Goal: Task Accomplishment & Management: Complete application form

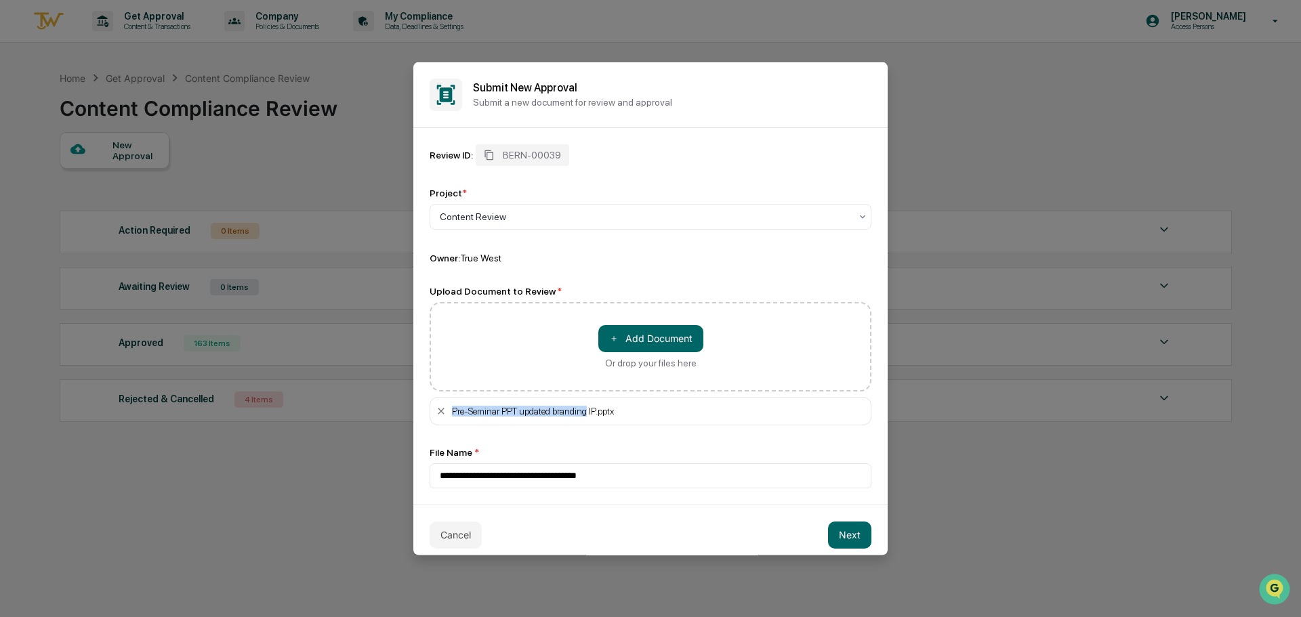
drag, startPoint x: 590, startPoint y: 411, endPoint x: 449, endPoint y: 413, distance: 141.7
click at [449, 413] on div "Pre-Seminar PPT updated branding IP.pptx" at bounding box center [651, 411] width 442 height 28
copy div "Pre-Seminar PPT updated branding"
click at [523, 218] on div at bounding box center [645, 216] width 411 height 14
click at [511, 222] on div at bounding box center [645, 216] width 411 height 14
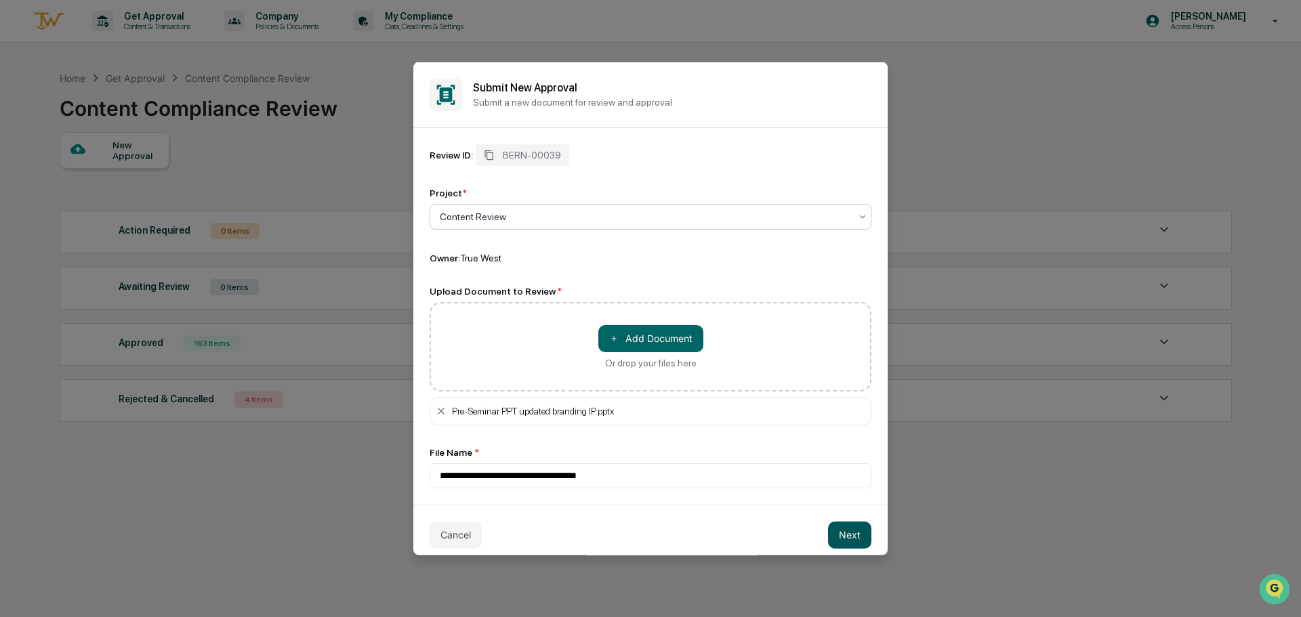
click at [837, 536] on button "Next" at bounding box center [849, 534] width 43 height 27
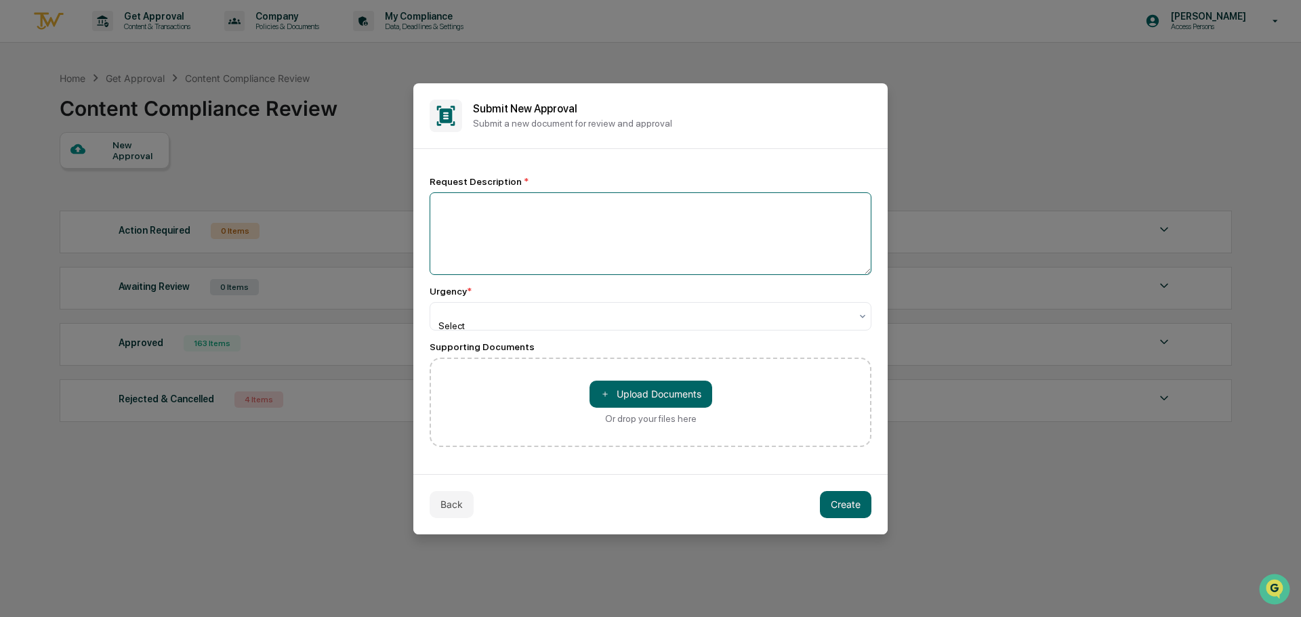
click at [521, 245] on textarea at bounding box center [651, 234] width 442 height 83
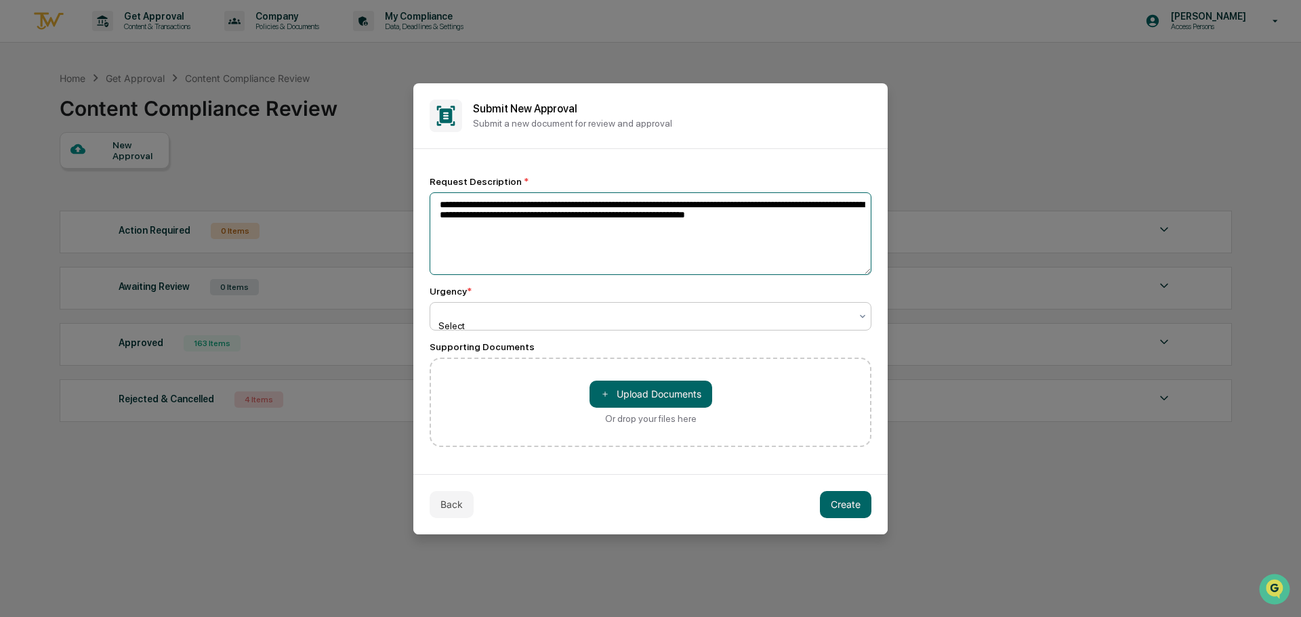
type textarea "**********"
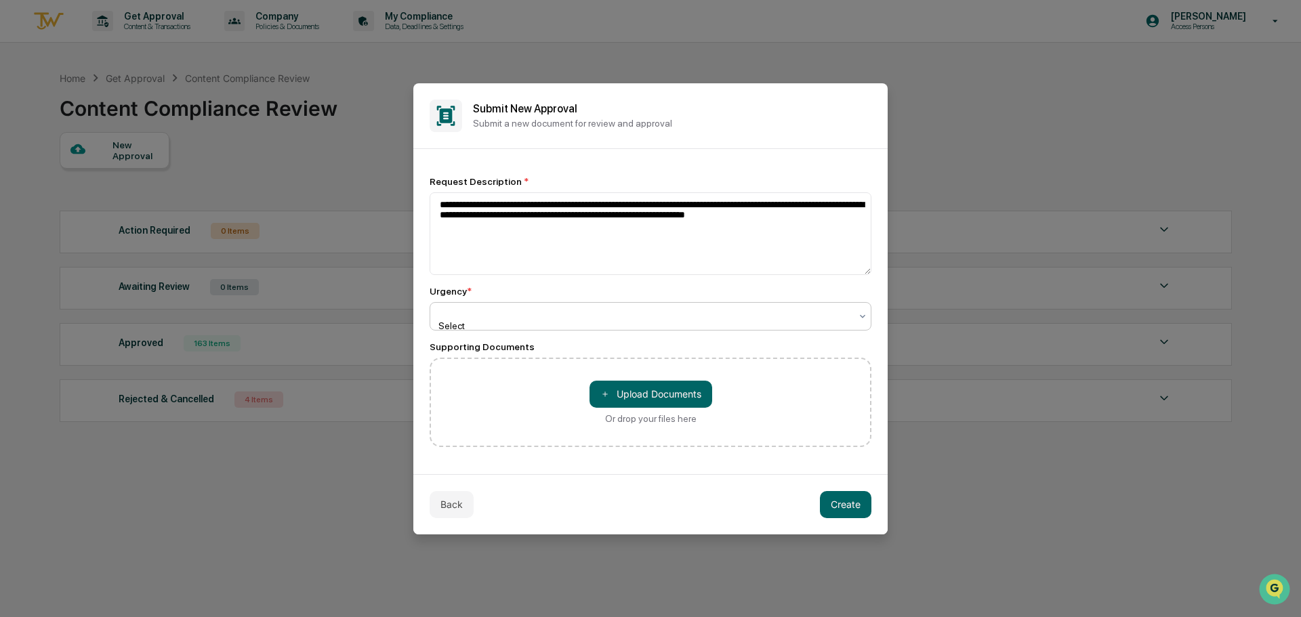
click at [495, 306] on div "Select" at bounding box center [651, 316] width 442 height 28
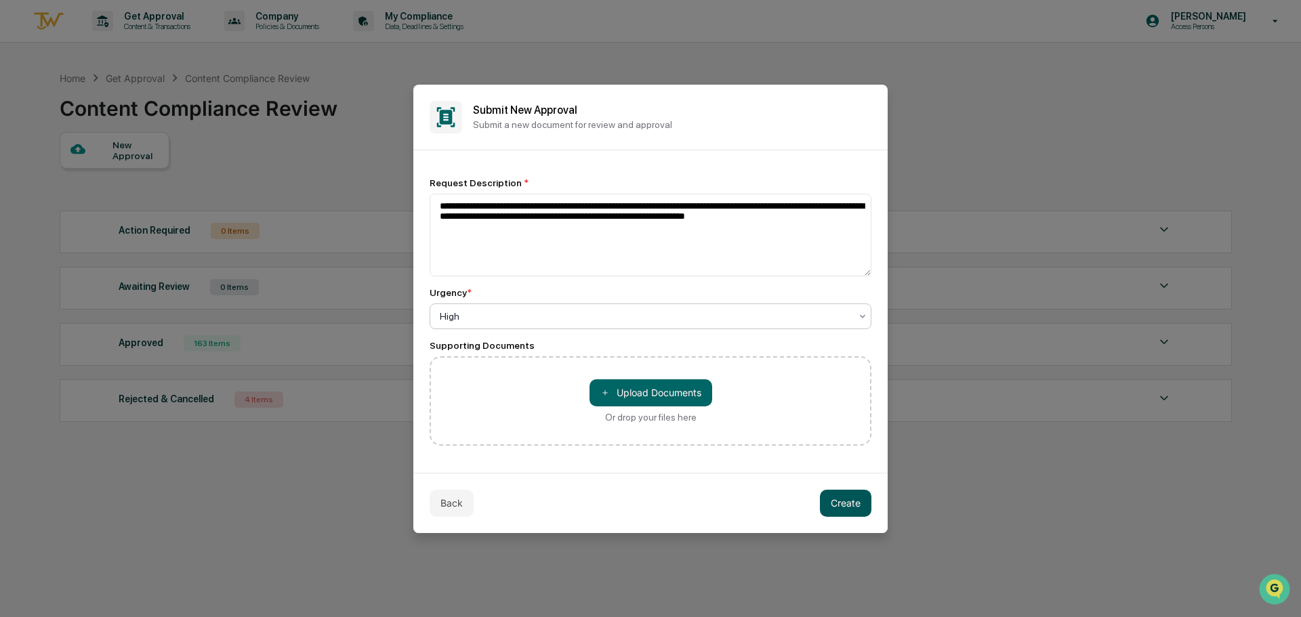
click at [855, 504] on button "Create" at bounding box center [846, 503] width 52 height 27
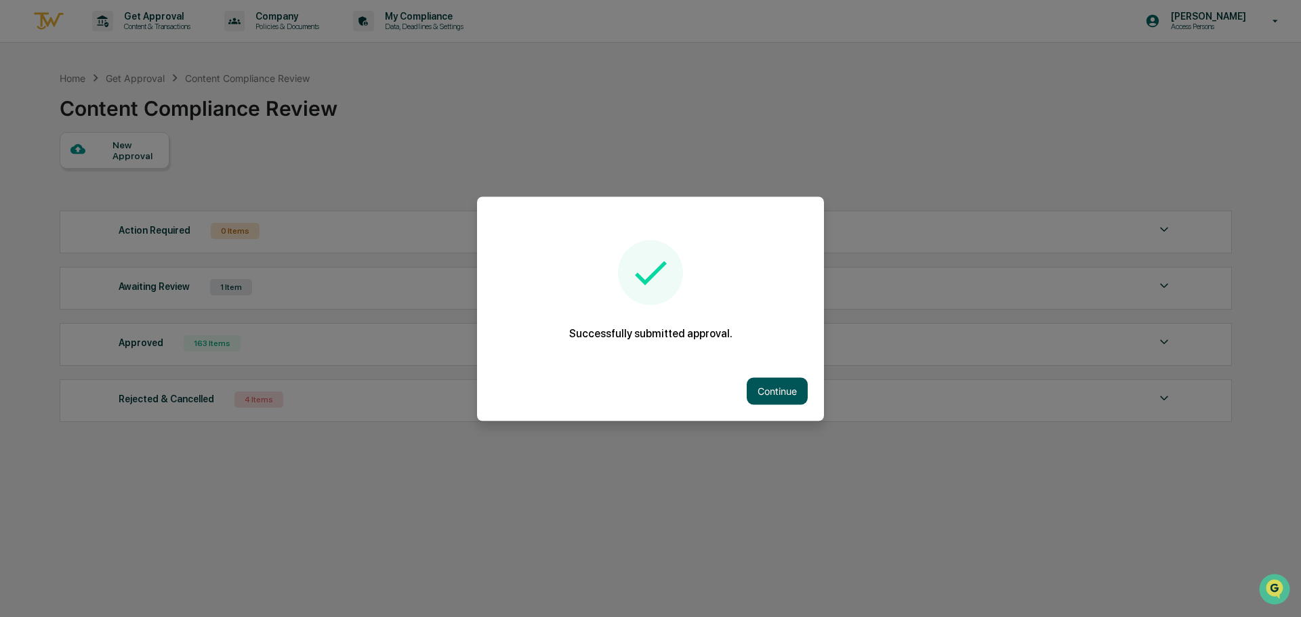
click at [777, 385] on button "Continue" at bounding box center [777, 391] width 61 height 27
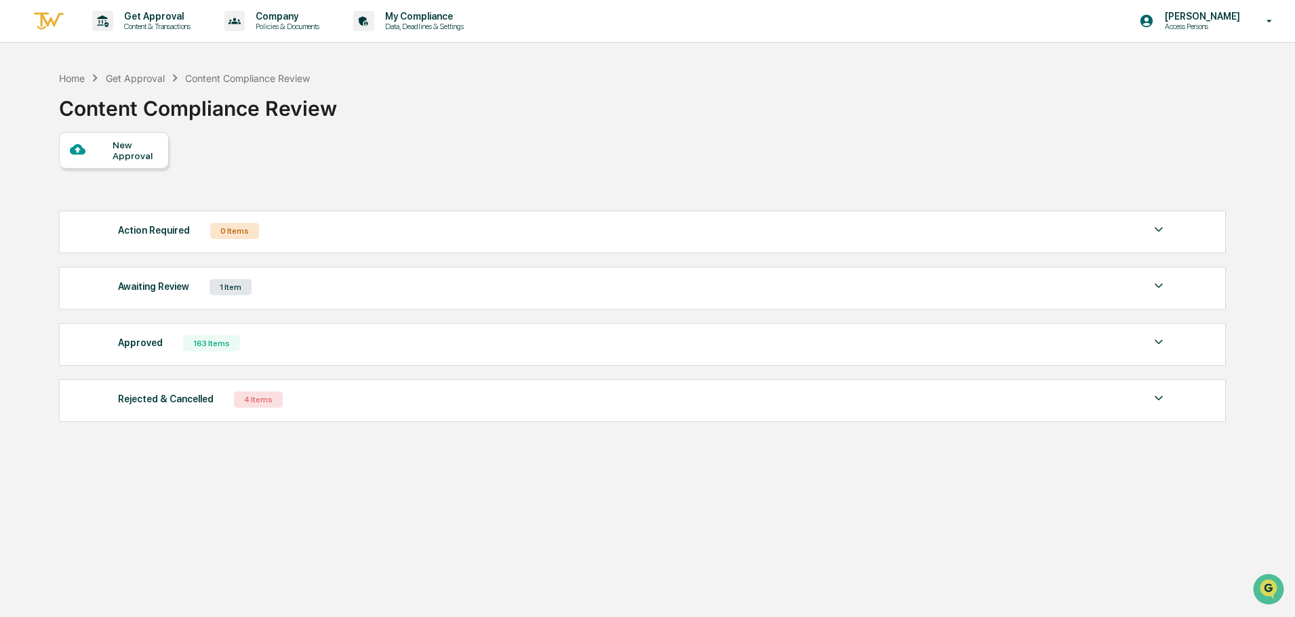
click at [148, 281] on div "Awaiting Review" at bounding box center [153, 287] width 71 height 18
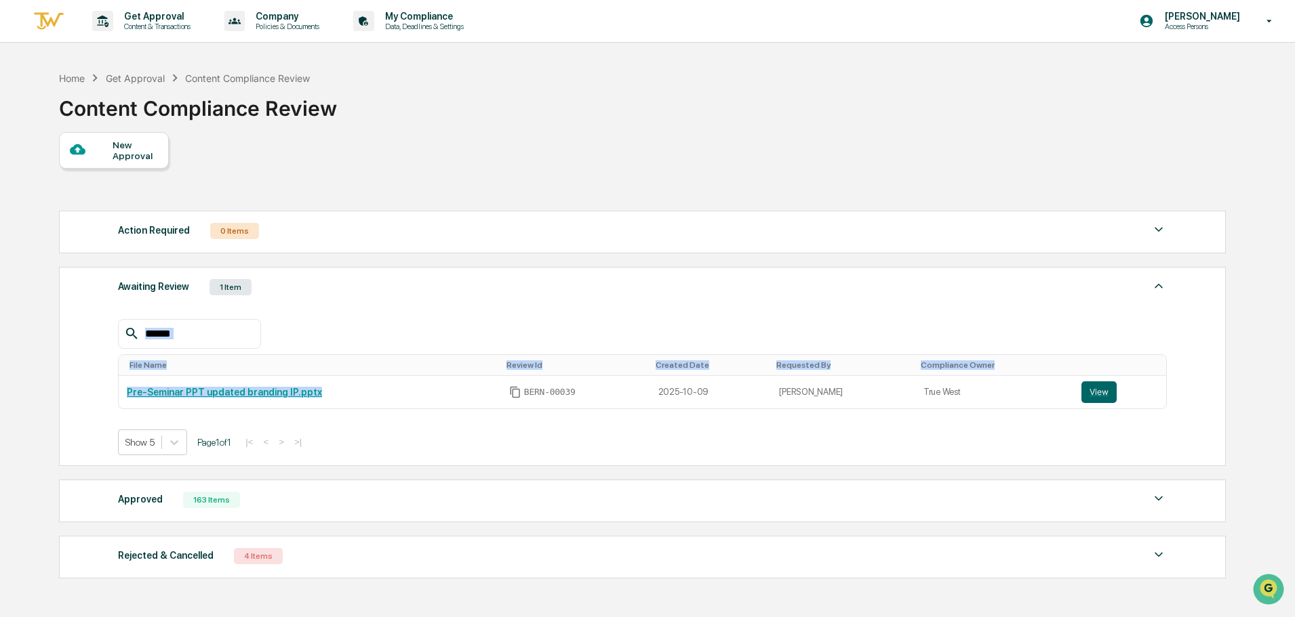
drag, startPoint x: 336, startPoint y: 395, endPoint x: 117, endPoint y: 394, distance: 218.9
click at [117, 394] on div "Awaiting Review 1 Item File Name Review Id Created Date Requested By Compliance…" at bounding box center [642, 366] width 1167 height 199
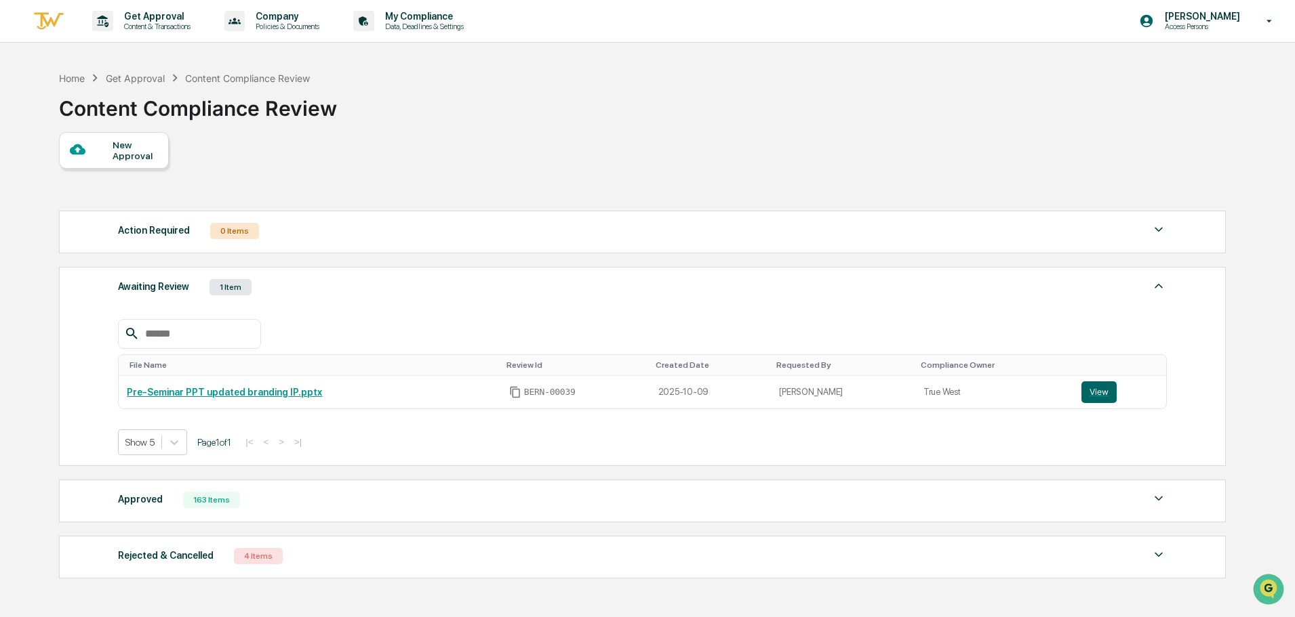
click at [377, 441] on div "Show 5 Page 1 of 1 |< < > >|" at bounding box center [642, 443] width 1049 height 26
drag, startPoint x: 323, startPoint y: 393, endPoint x: 124, endPoint y: 388, distance: 198.7
click at [124, 388] on td "Pre-Seminar PPT updated branding IP.pptx" at bounding box center [310, 392] width 382 height 33
copy link "Pre-Seminar PPT updated branding IP.pptx"
